Goal: Information Seeking & Learning: Learn about a topic

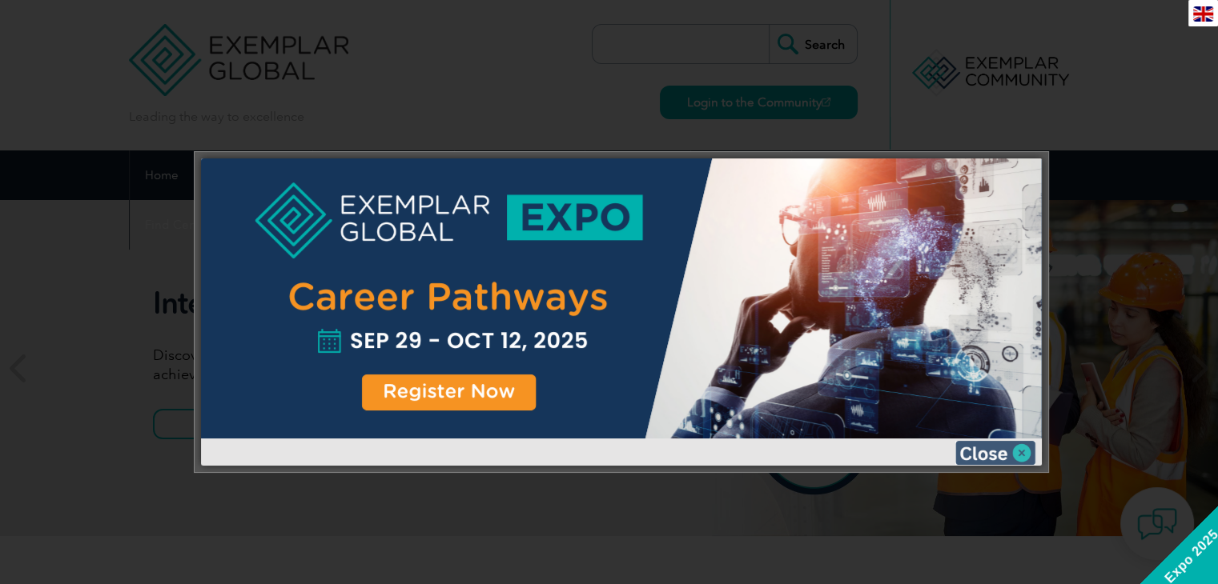
click at [1015, 449] on img at bounding box center [995, 453] width 80 height 24
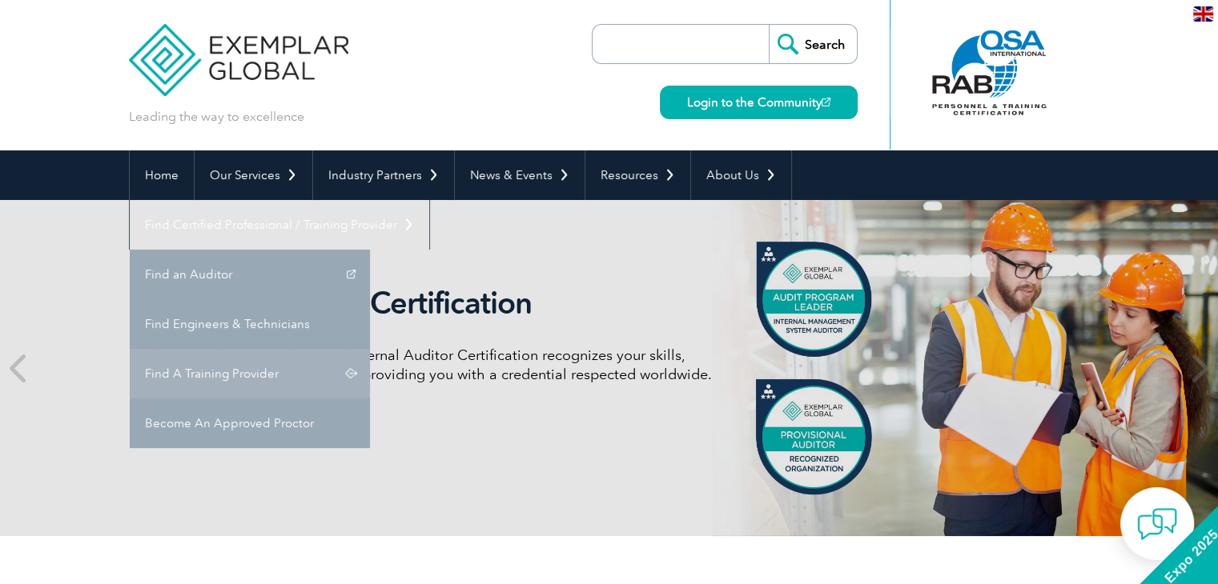
click at [370, 349] on link "Find A Training Provider" at bounding box center [250, 374] width 240 height 50
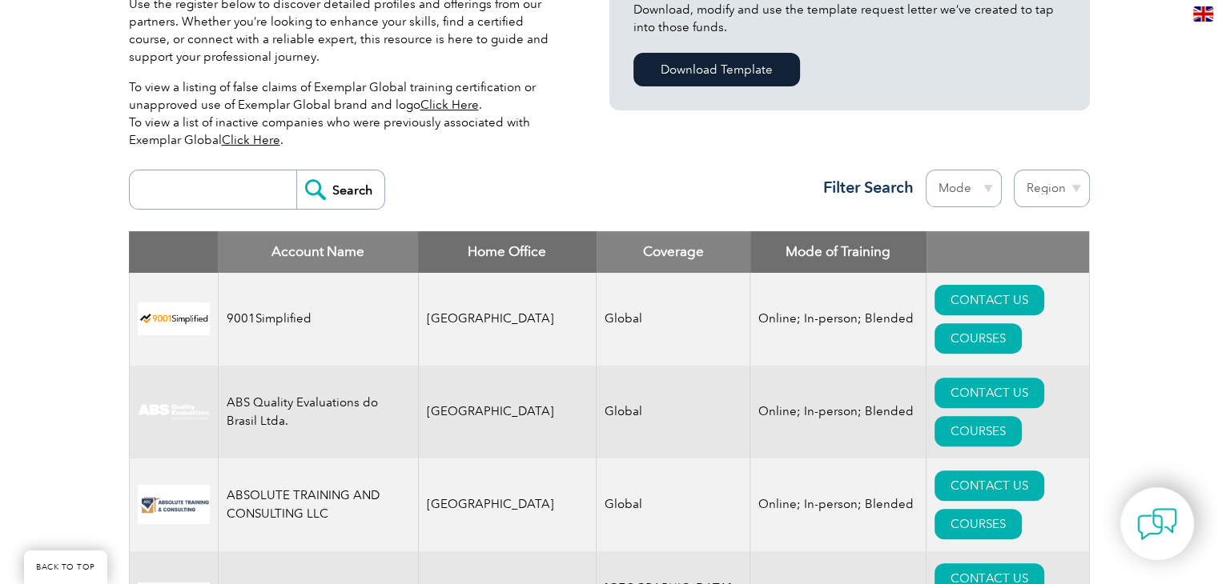
scroll to position [480, 0]
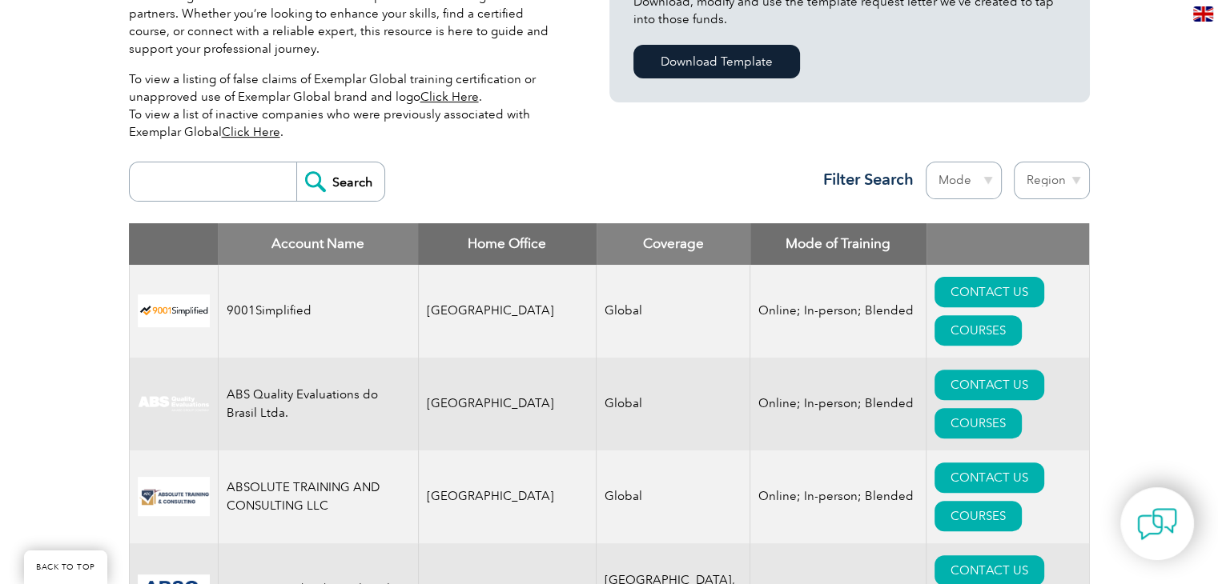
click at [949, 182] on select "Mode Online In-person Blended" at bounding box center [963, 181] width 76 height 38
select select "Online"
click at [925, 162] on select "Mode Online In-person Blended" at bounding box center [963, 181] width 76 height 38
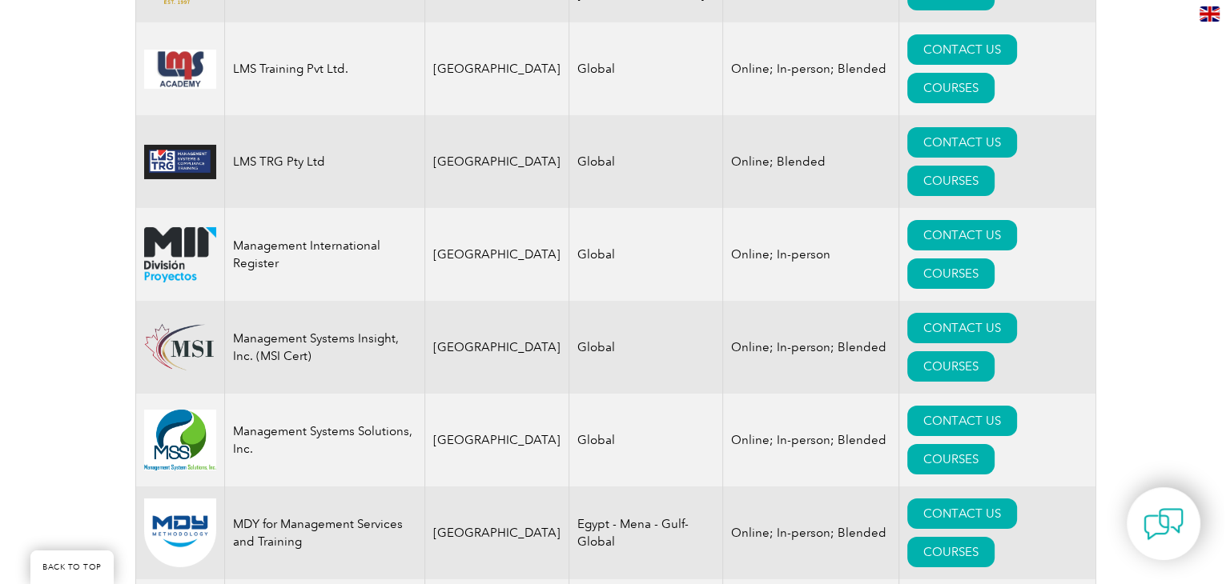
scroll to position [12357, 0]
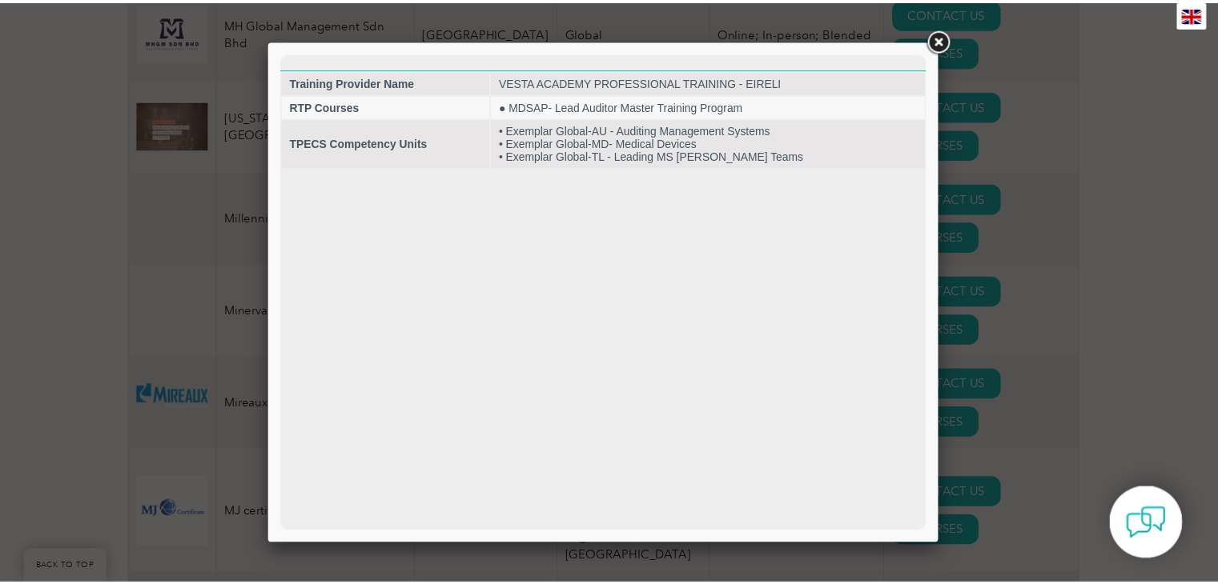
scroll to position [0, 0]
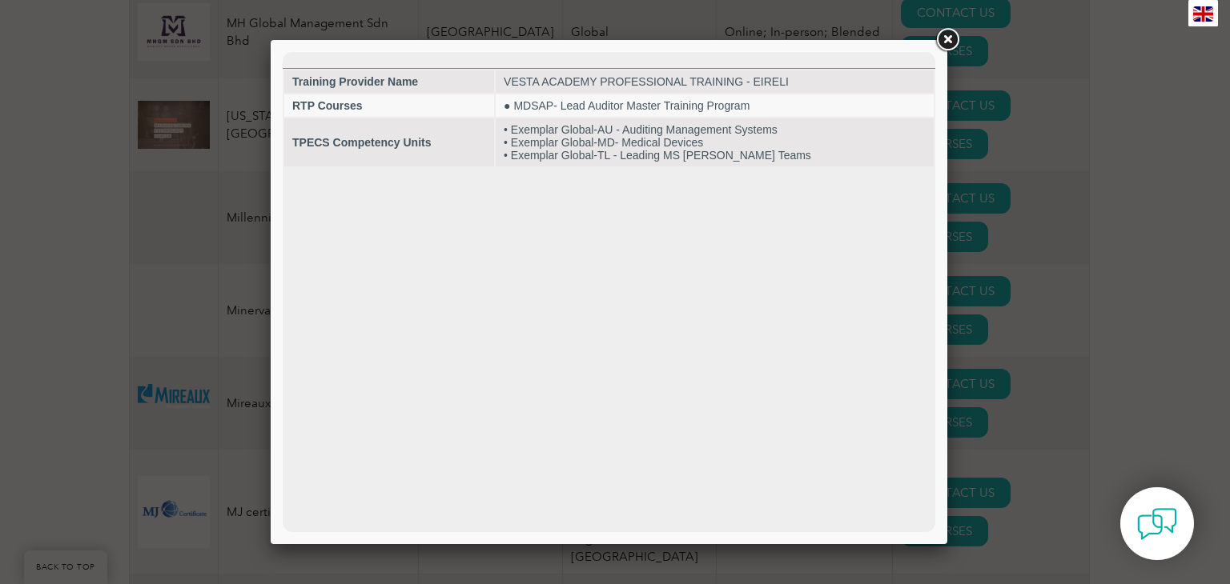
click at [953, 43] on link at bounding box center [947, 40] width 29 height 29
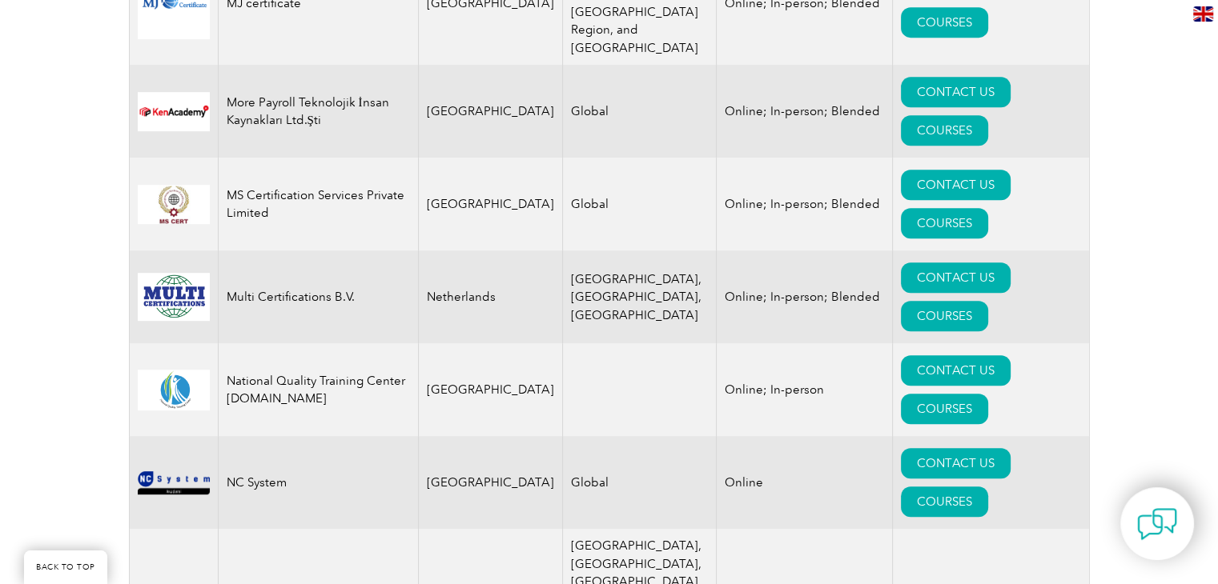
scroll to position [12952, 0]
